Goal: Task Accomplishment & Management: Manage account settings

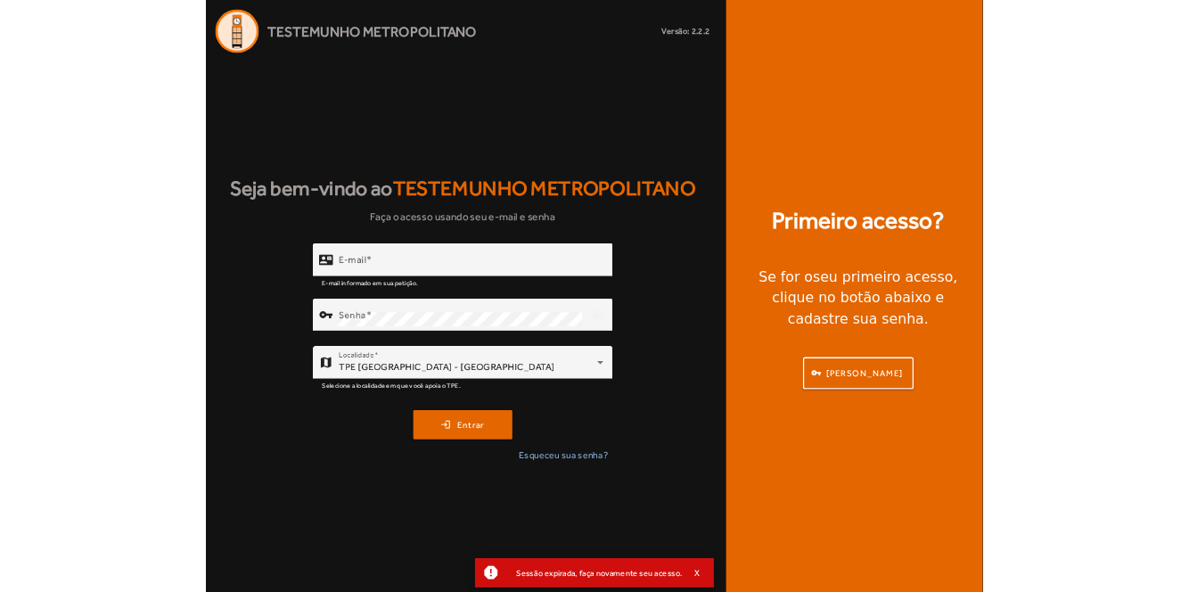
scroll to position [86, 0]
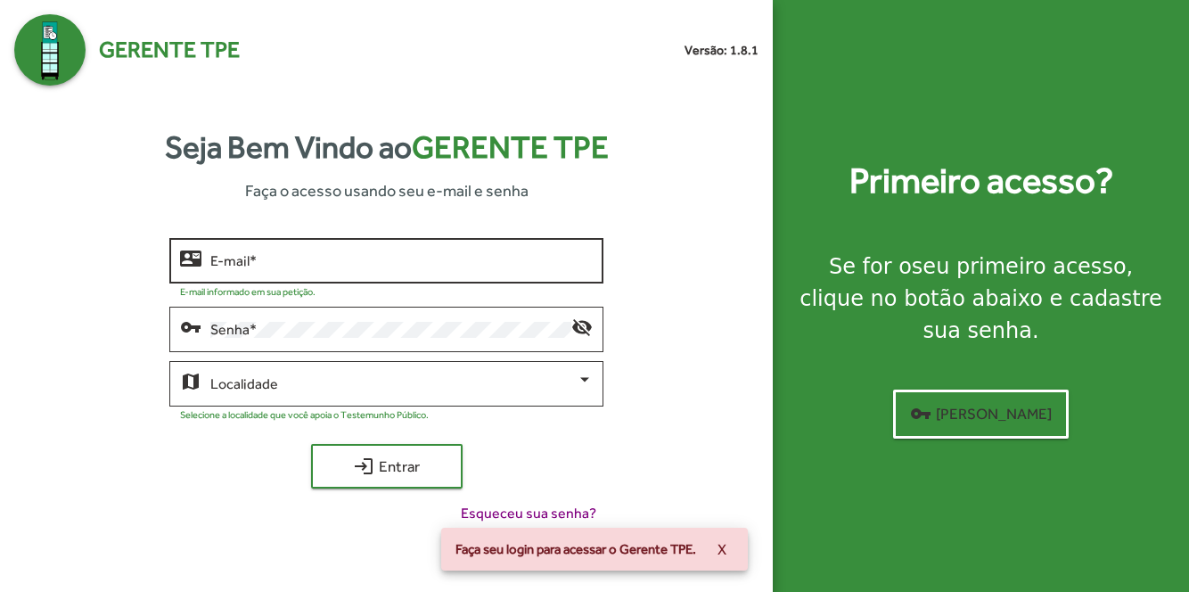
click at [245, 269] on input "E-mail *" at bounding box center [401, 261] width 382 height 16
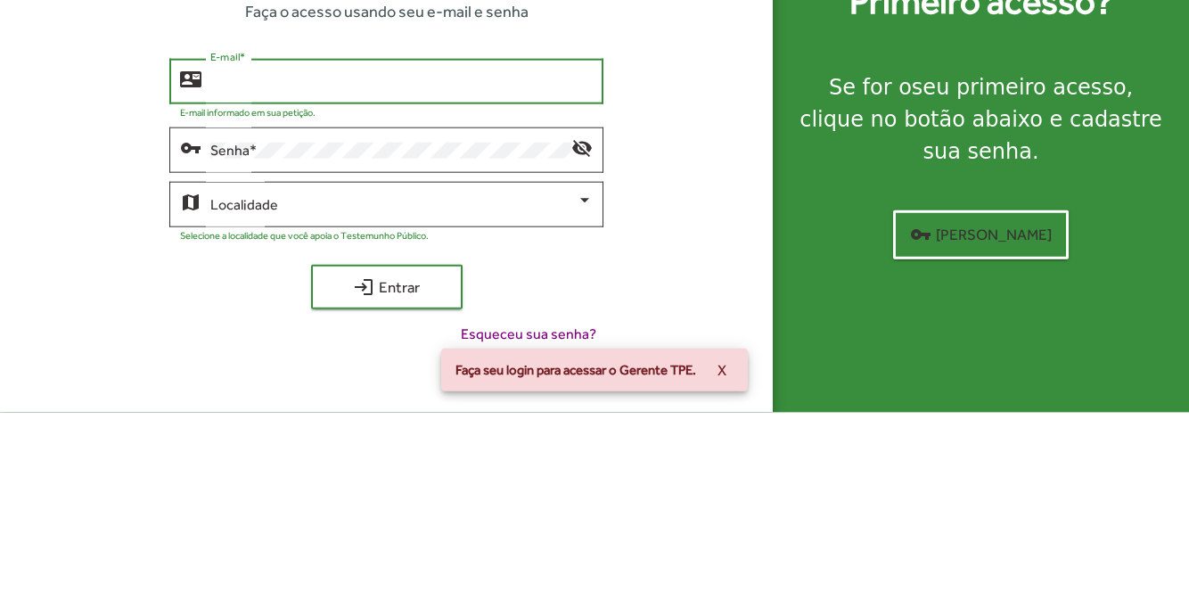
type input "**********"
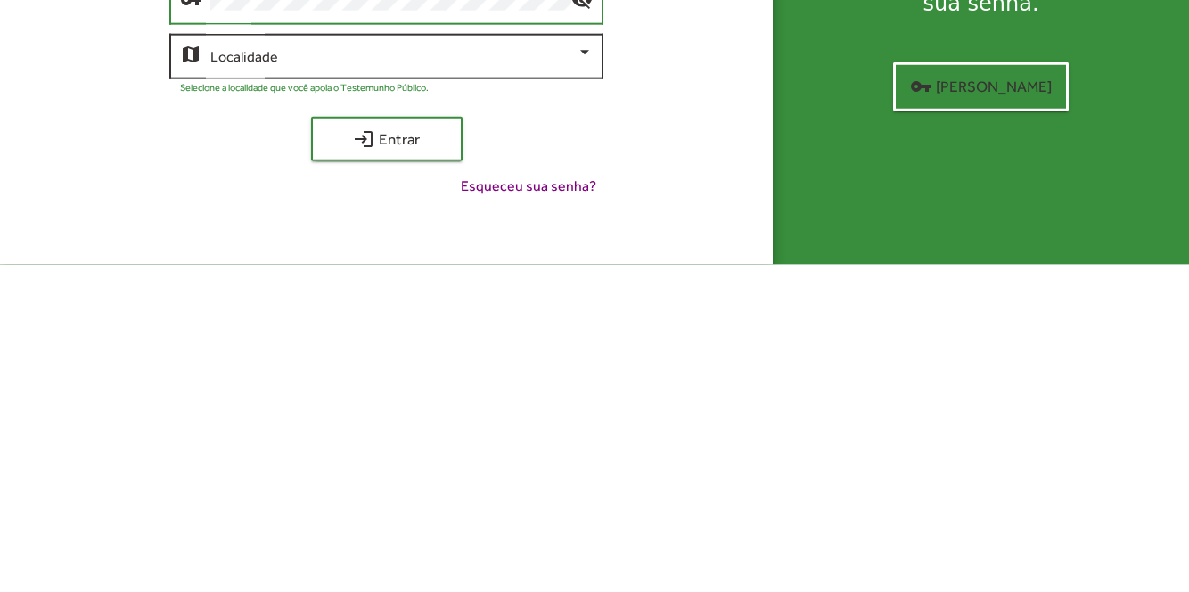
click at [242, 392] on span at bounding box center [393, 384] width 366 height 16
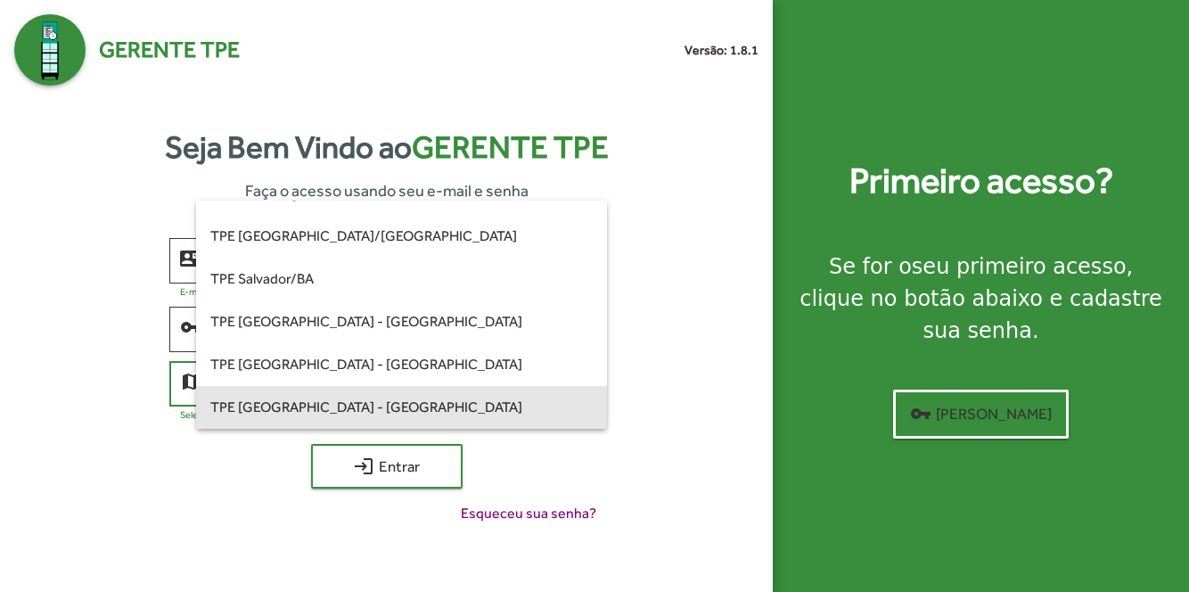
scroll to position [366, 0]
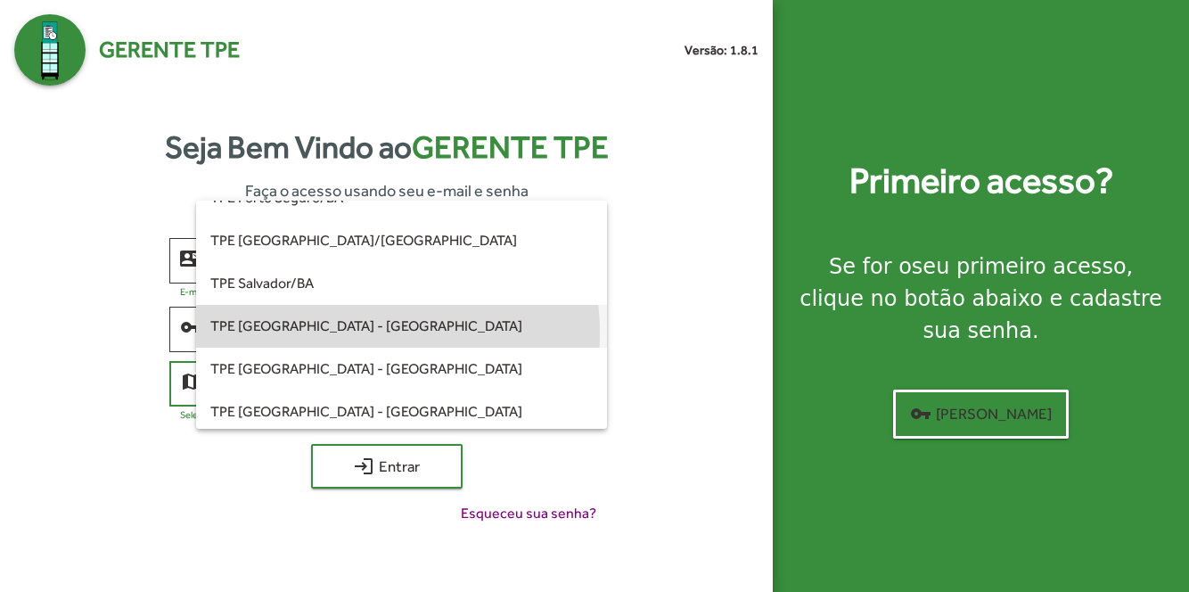
click at [335, 332] on span "TPE [GEOGRAPHIC_DATA] - [GEOGRAPHIC_DATA]" at bounding box center [401, 326] width 382 height 43
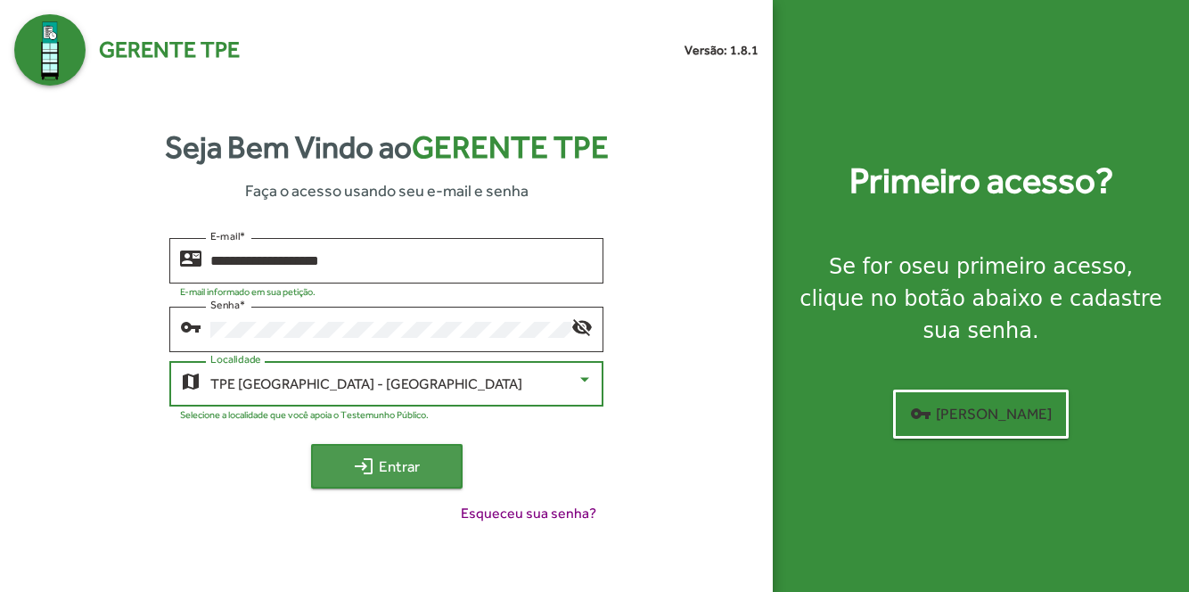
click at [424, 482] on span "login Entrar" at bounding box center [386, 466] width 119 height 32
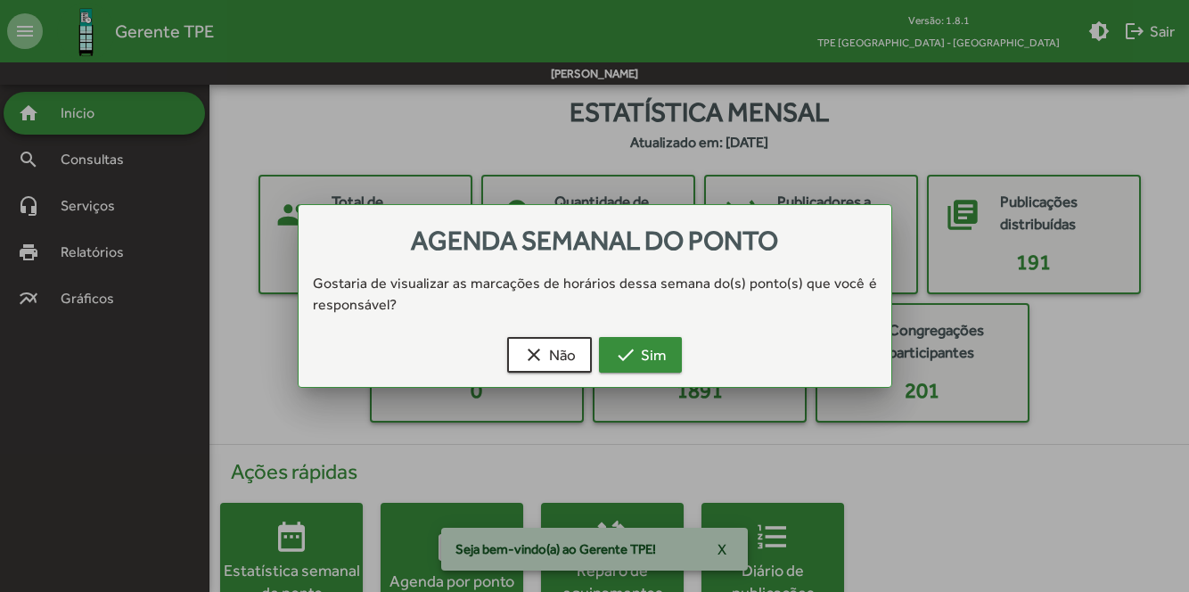
click at [656, 369] on span "check Sim" at bounding box center [640, 355] width 51 height 32
